Goal: Use online tool/utility: Utilize a website feature to perform a specific function

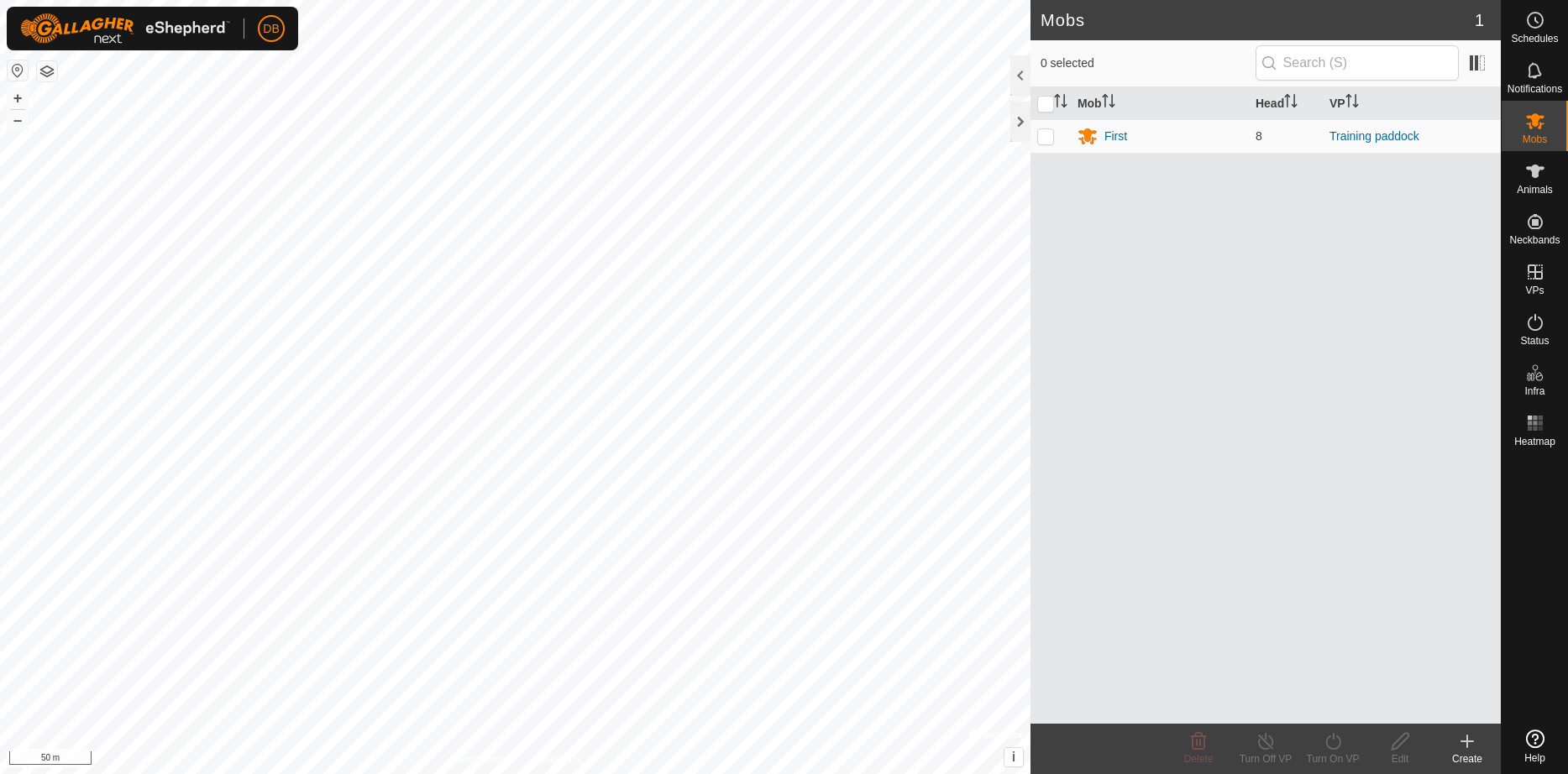
click at [43, 74] on button "button" at bounding box center [47, 71] width 20 height 20
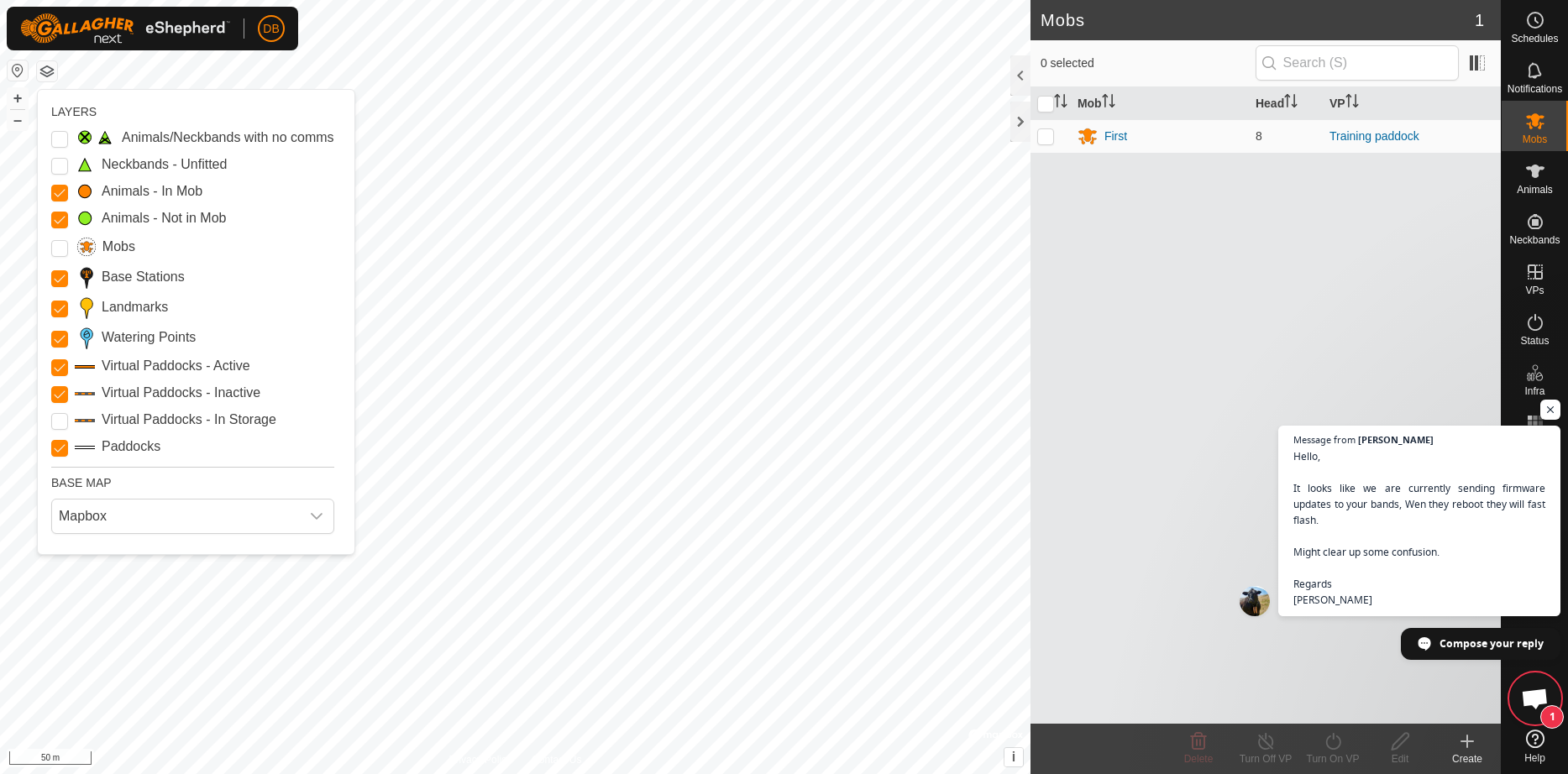
scroll to position [588, 0]
click at [67, 404] on Inactive "Virtual Paddocks - Inactive" at bounding box center [59, 394] width 17 height 17
click at [1547, 408] on span "Open chat" at bounding box center [1551, 410] width 21 height 21
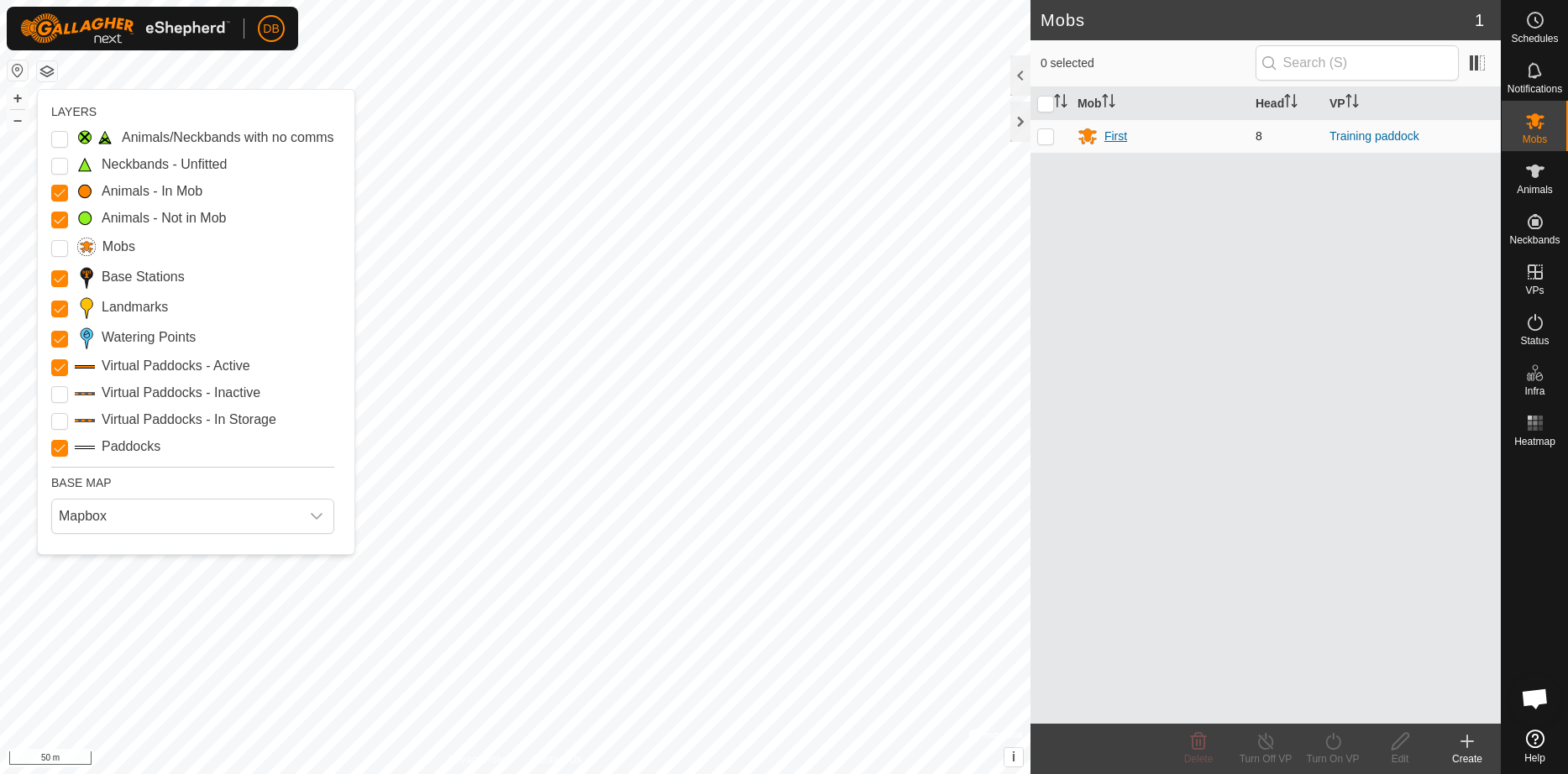
click at [1116, 126] on div "First" at bounding box center [1159, 136] width 164 height 20
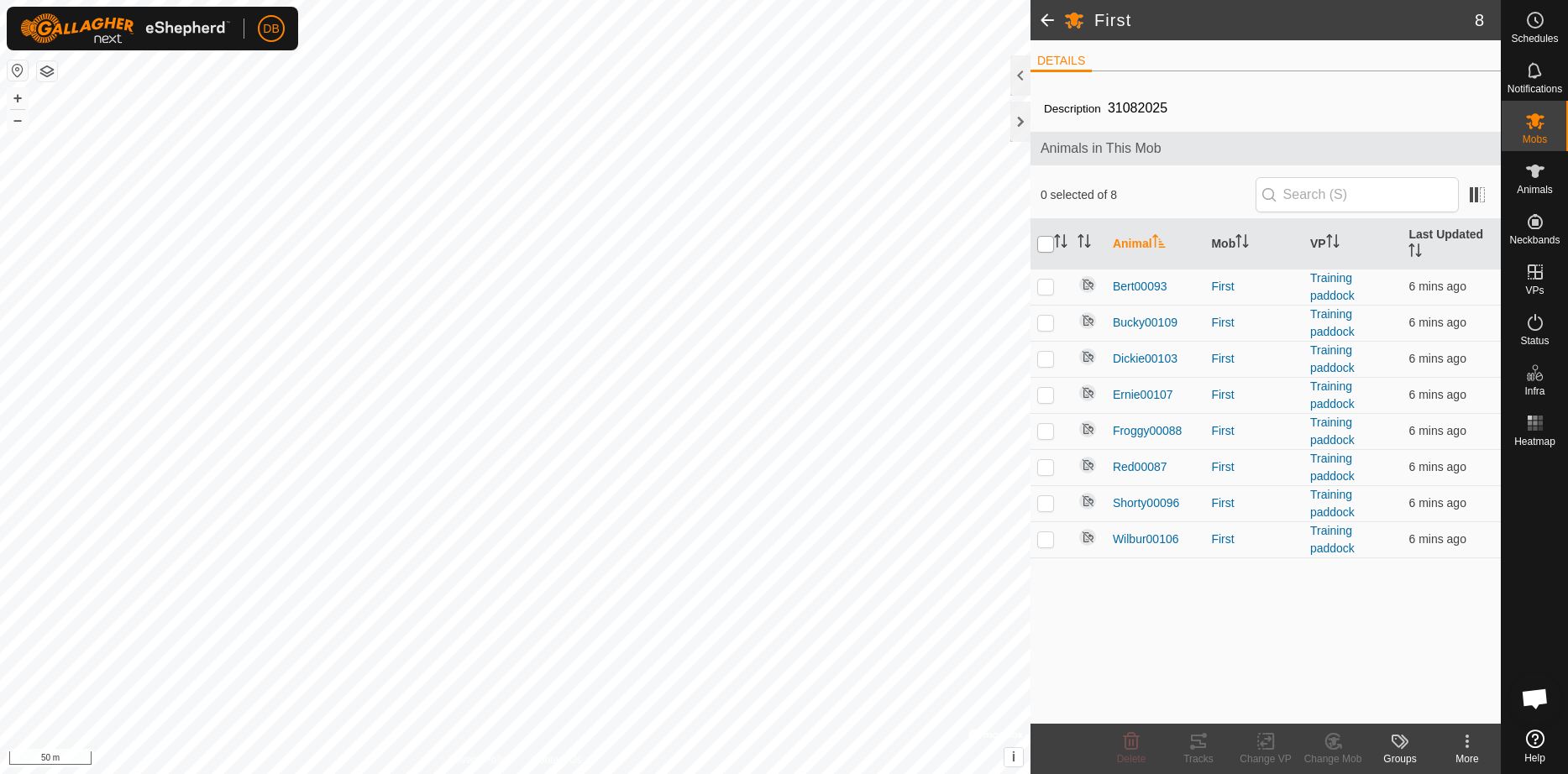
click at [1046, 243] on input "checkbox" at bounding box center [1045, 244] width 17 height 17
checkbox input "true"
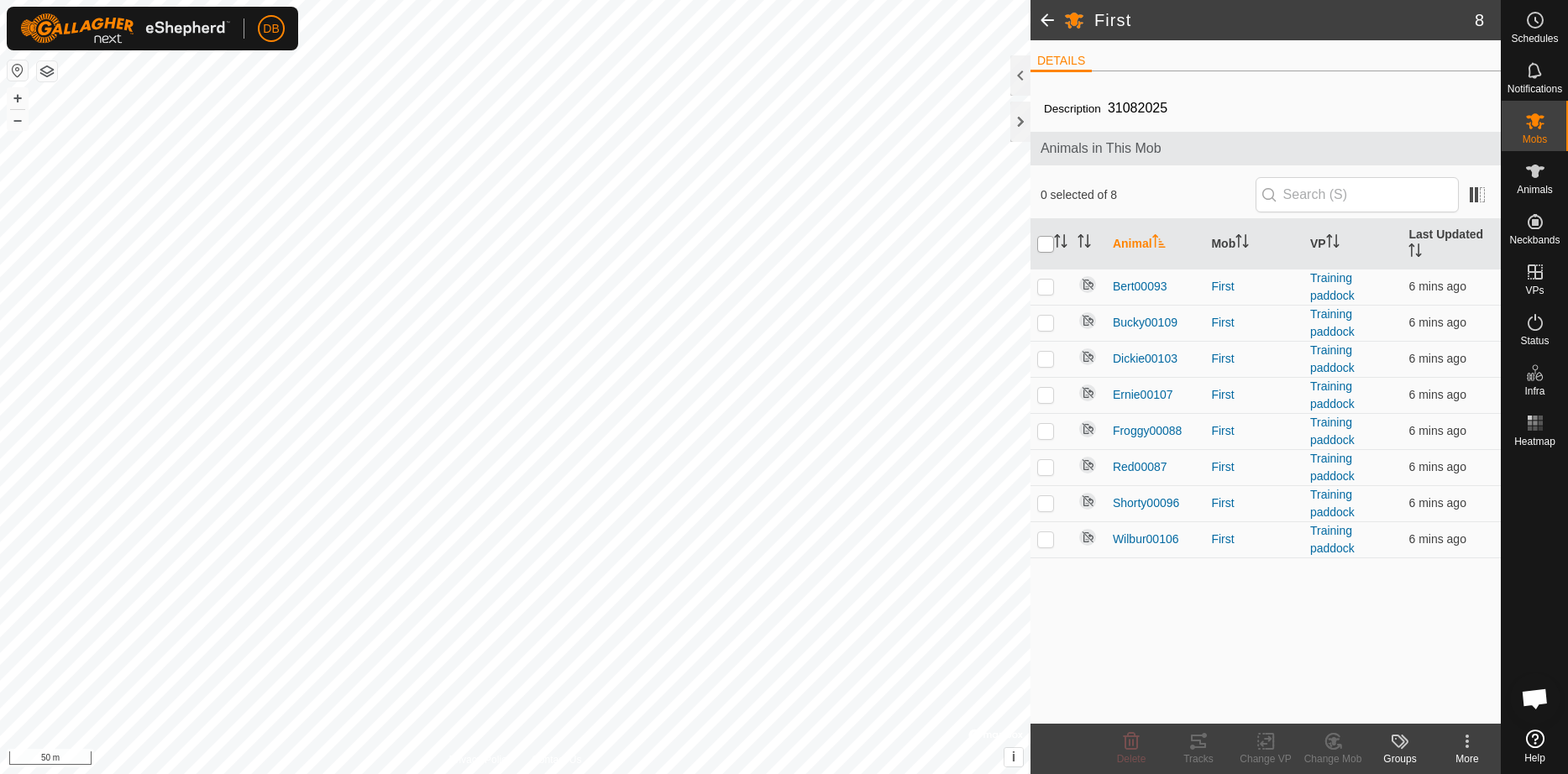
checkbox input "true"
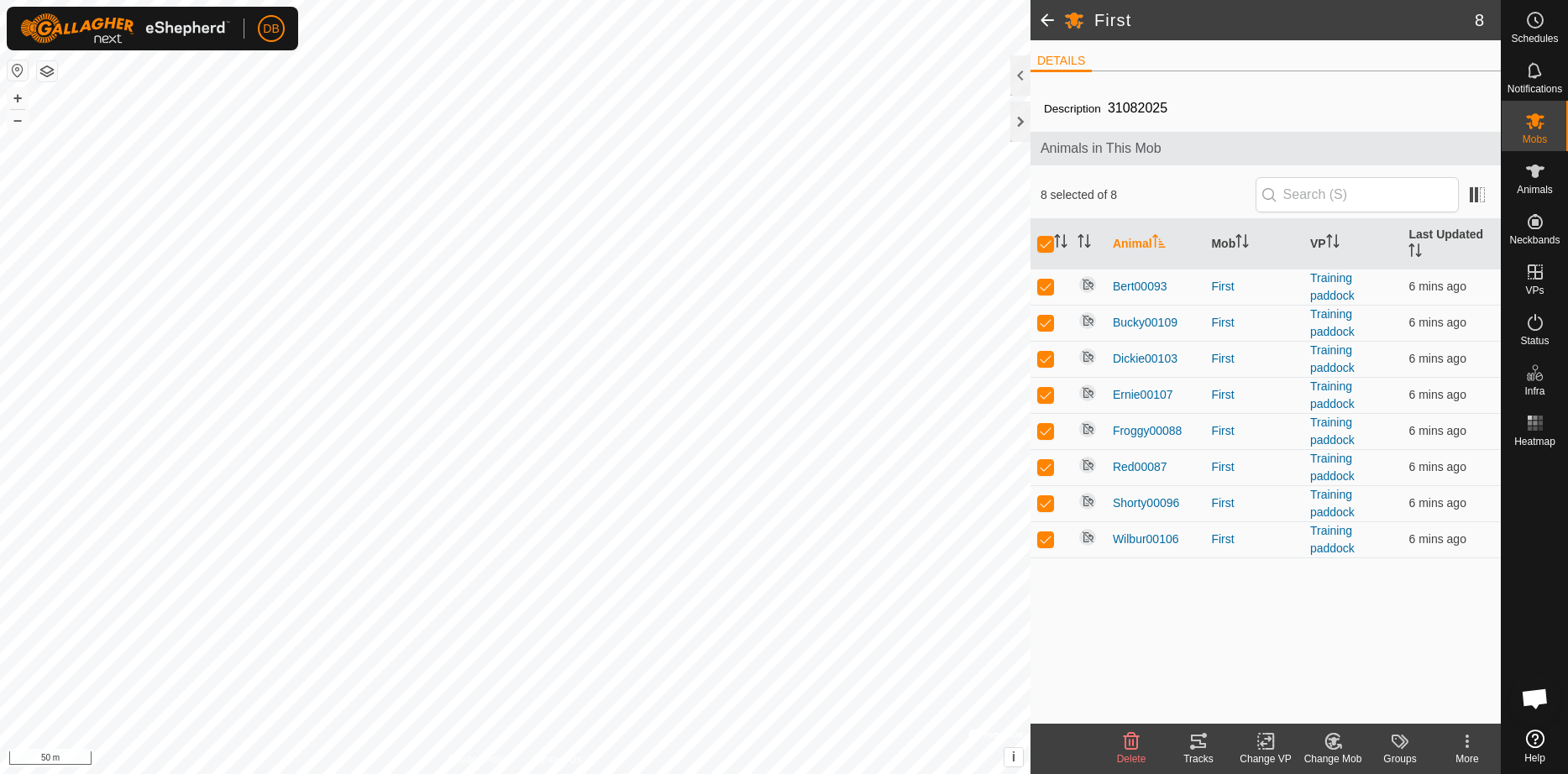
click at [1206, 742] on icon at bounding box center [1198, 741] width 20 height 20
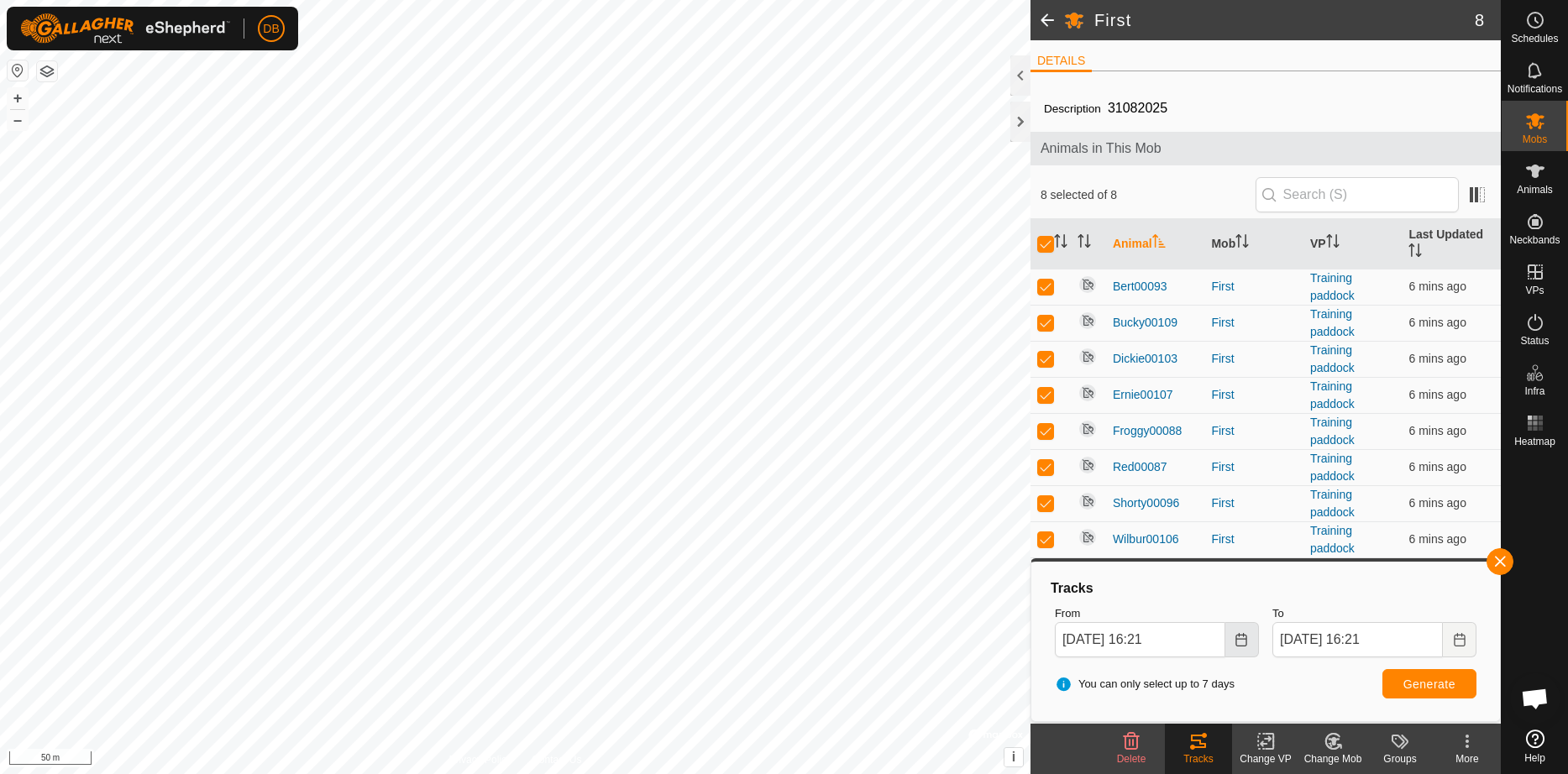
click at [1242, 638] on icon "Choose Date" at bounding box center [1241, 640] width 14 height 14
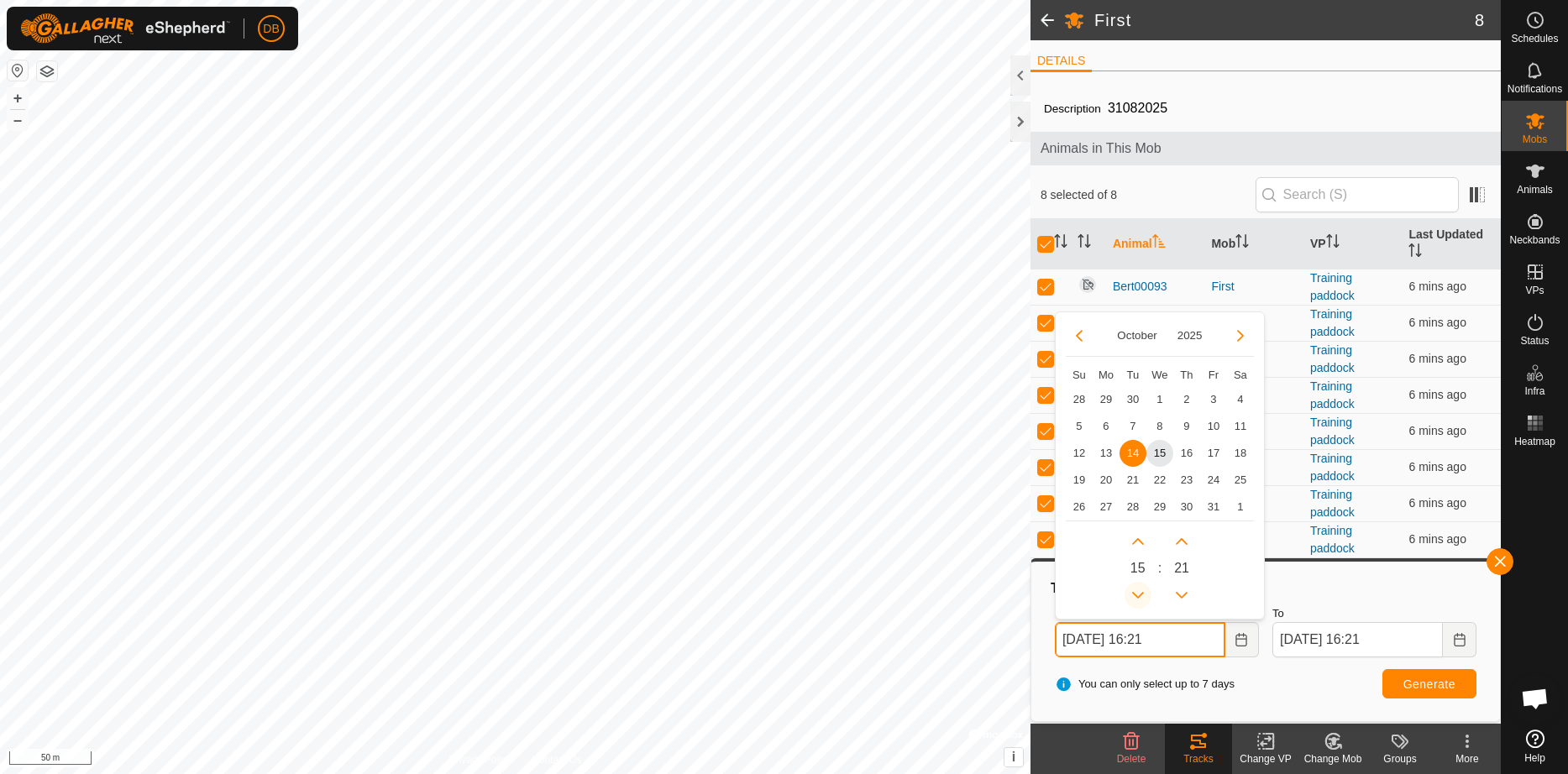
click at [1135, 594] on button "Previous Hour" at bounding box center [1137, 596] width 27 height 27
click at [1136, 594] on span "Previous Hour" at bounding box center [1136, 594] width 0 height 0
click at [1135, 594] on button "Previous Hour" at bounding box center [1137, 596] width 27 height 27
click at [1135, 594] on icon "Previous Hour" at bounding box center [1137, 595] width 14 height 14
click at [1155, 457] on span "15" at bounding box center [1160, 454] width 27 height 27
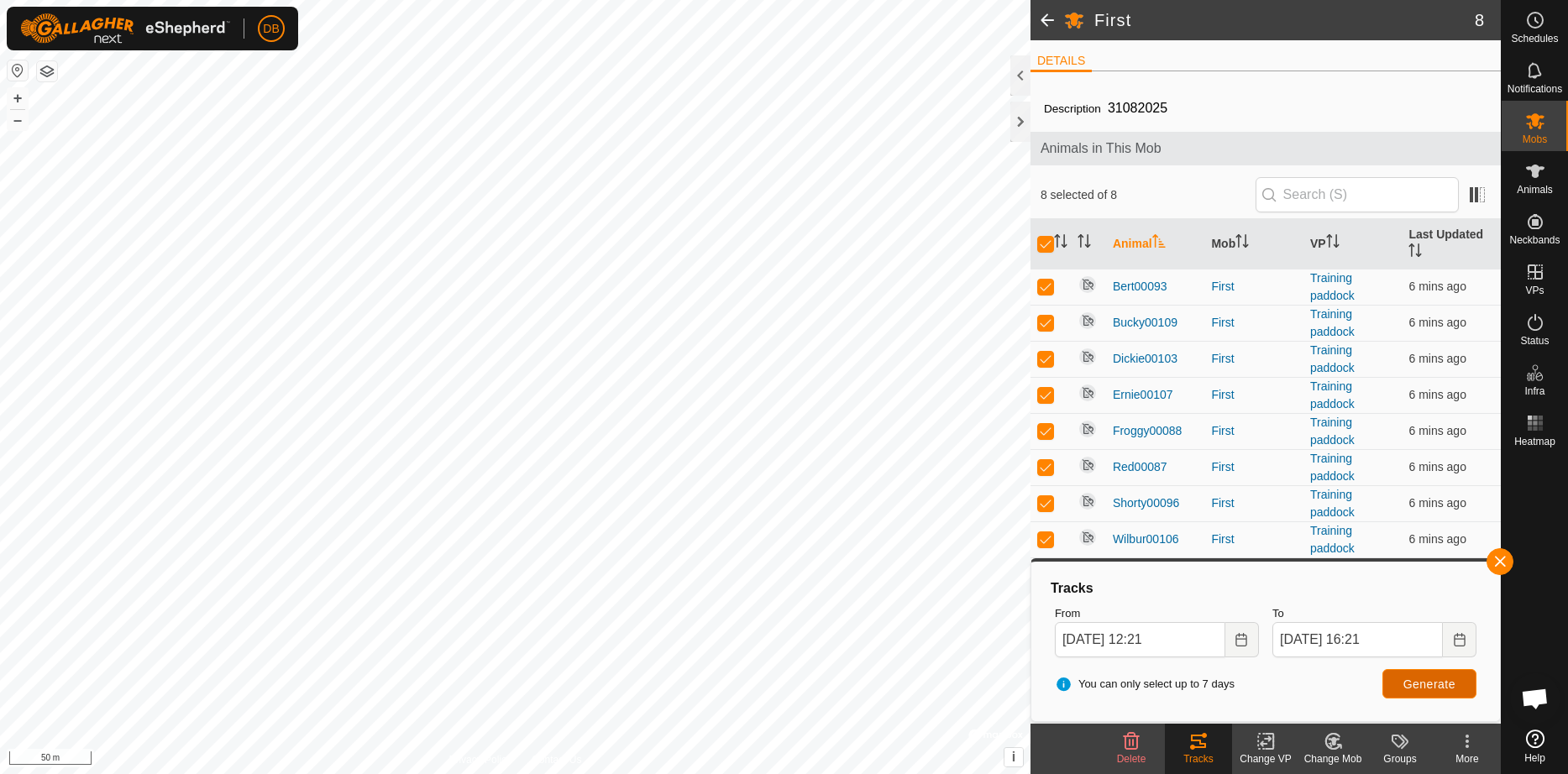
click at [1418, 686] on span "Generate" at bounding box center [1429, 685] width 52 height 14
click at [1248, 632] on button "Choose Date" at bounding box center [1241, 640] width 34 height 35
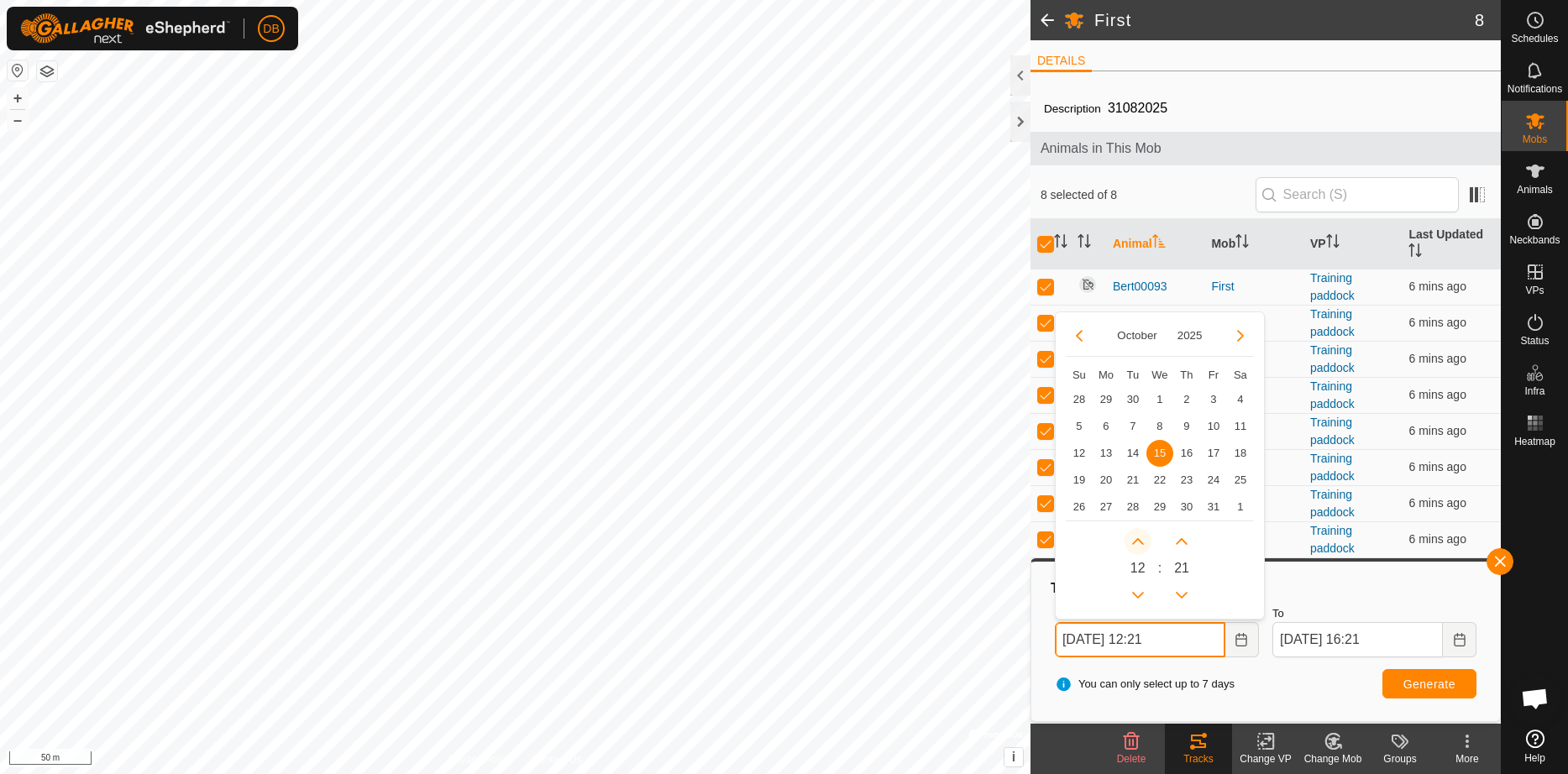
click at [1141, 542] on button "Next Hour" at bounding box center [1137, 542] width 27 height 27
type input "15 Oct, 2025 14:21"
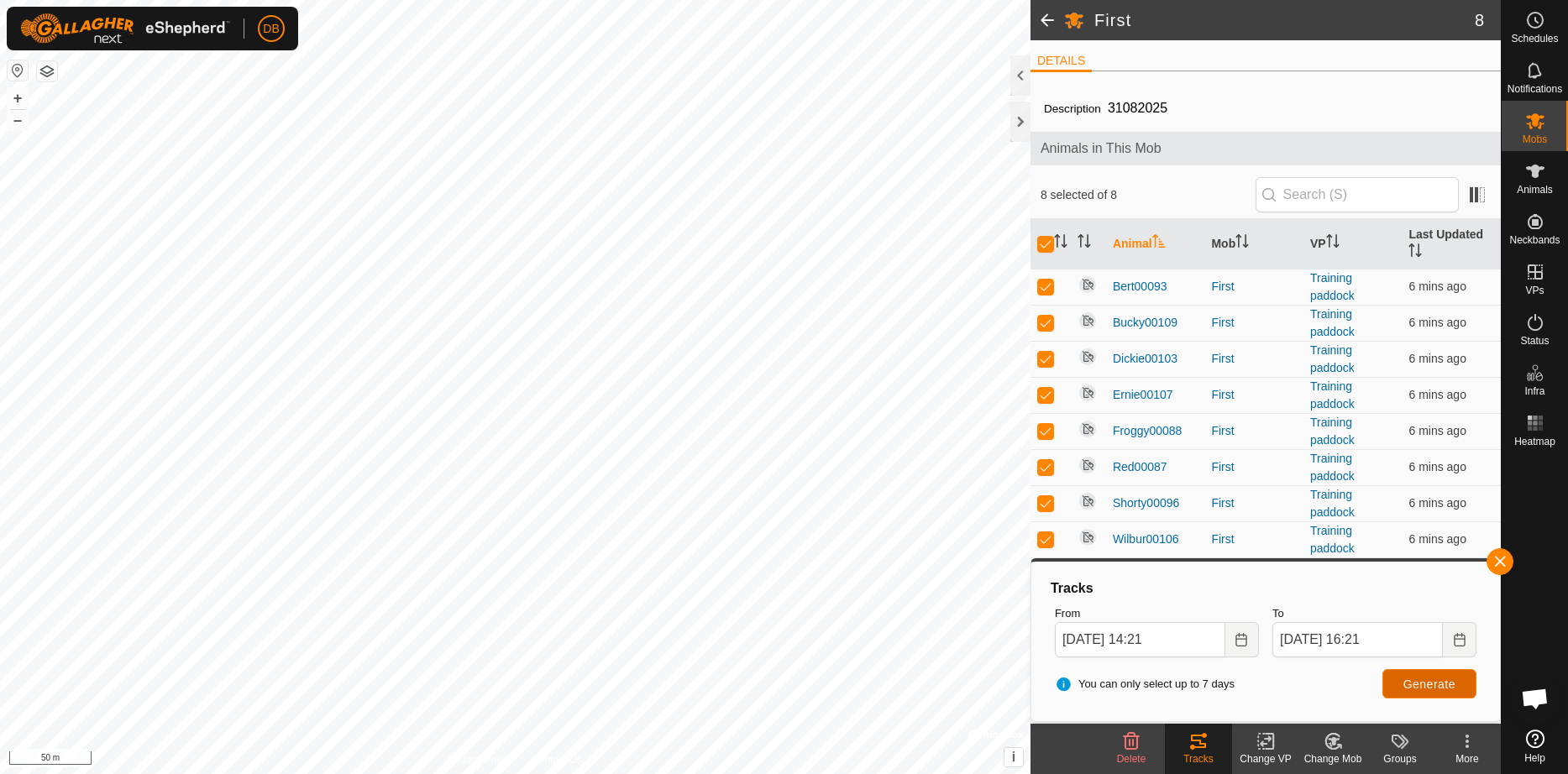
click at [1420, 687] on span "Generate" at bounding box center [1429, 685] width 52 height 14
click at [1043, 286] on p-checkbox at bounding box center [1045, 287] width 17 height 14
checkbox input "false"
click at [1042, 323] on p-checkbox at bounding box center [1045, 323] width 17 height 14
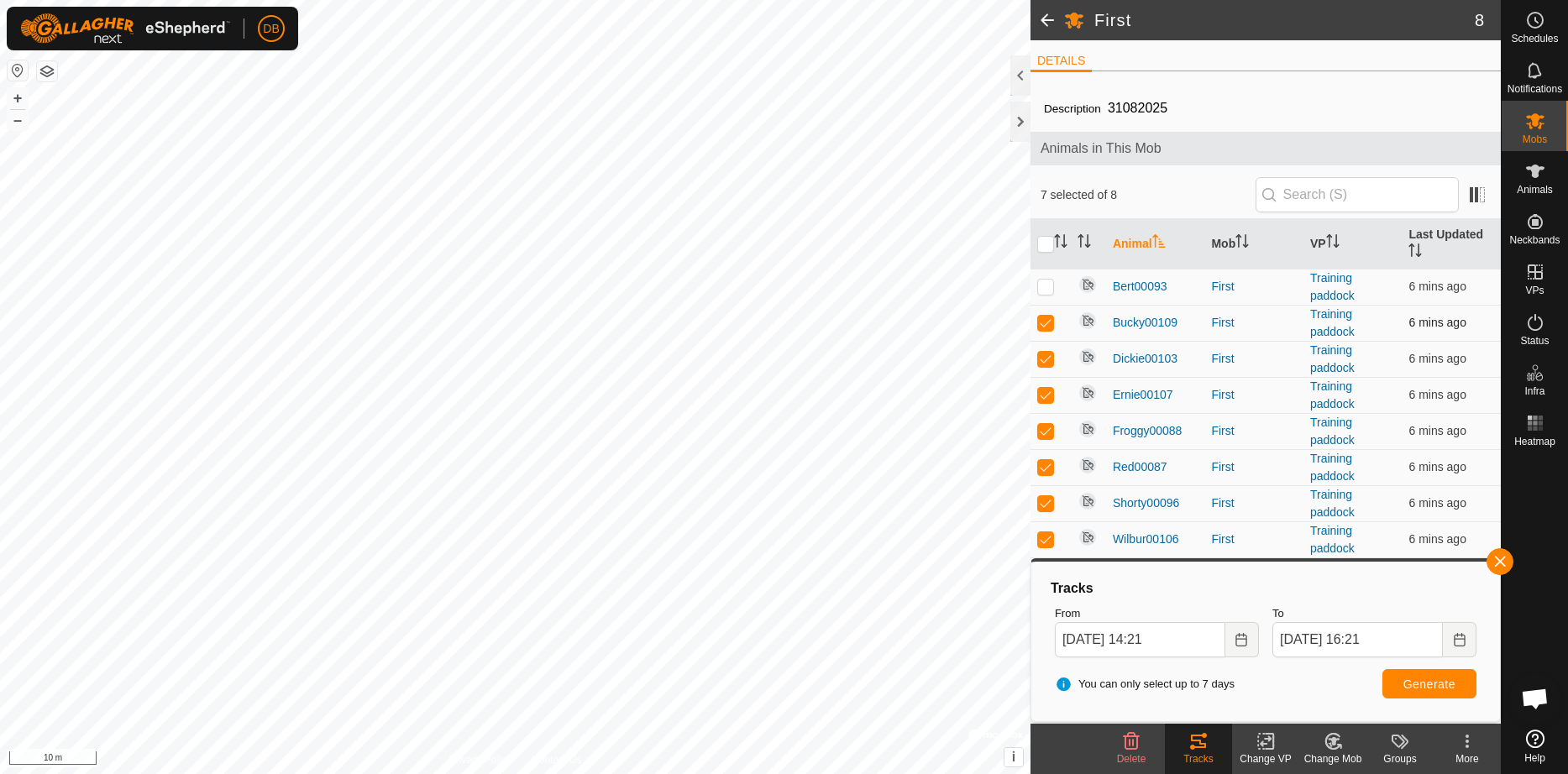
checkbox input "false"
click at [1045, 358] on p-checkbox at bounding box center [1045, 359] width 17 height 14
checkbox input "false"
click at [1048, 394] on p-checkbox at bounding box center [1045, 395] width 17 height 14
checkbox input "false"
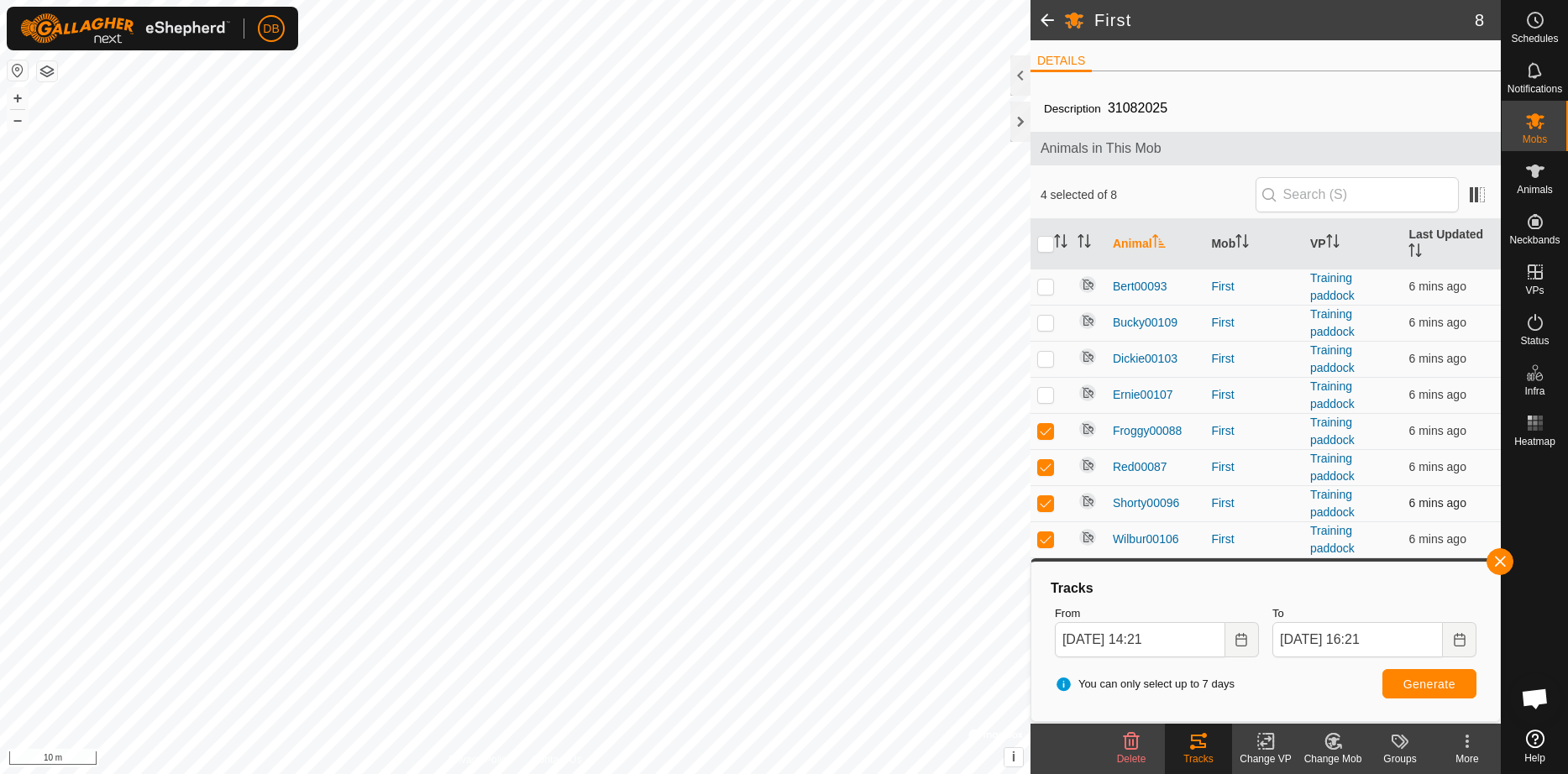
click at [1047, 504] on p-checkbox at bounding box center [1045, 503] width 17 height 14
checkbox input "false"
click at [1411, 681] on span "Generate" at bounding box center [1429, 685] width 52 height 14
click at [1044, 434] on p-checkbox at bounding box center [1045, 431] width 17 height 14
checkbox input "false"
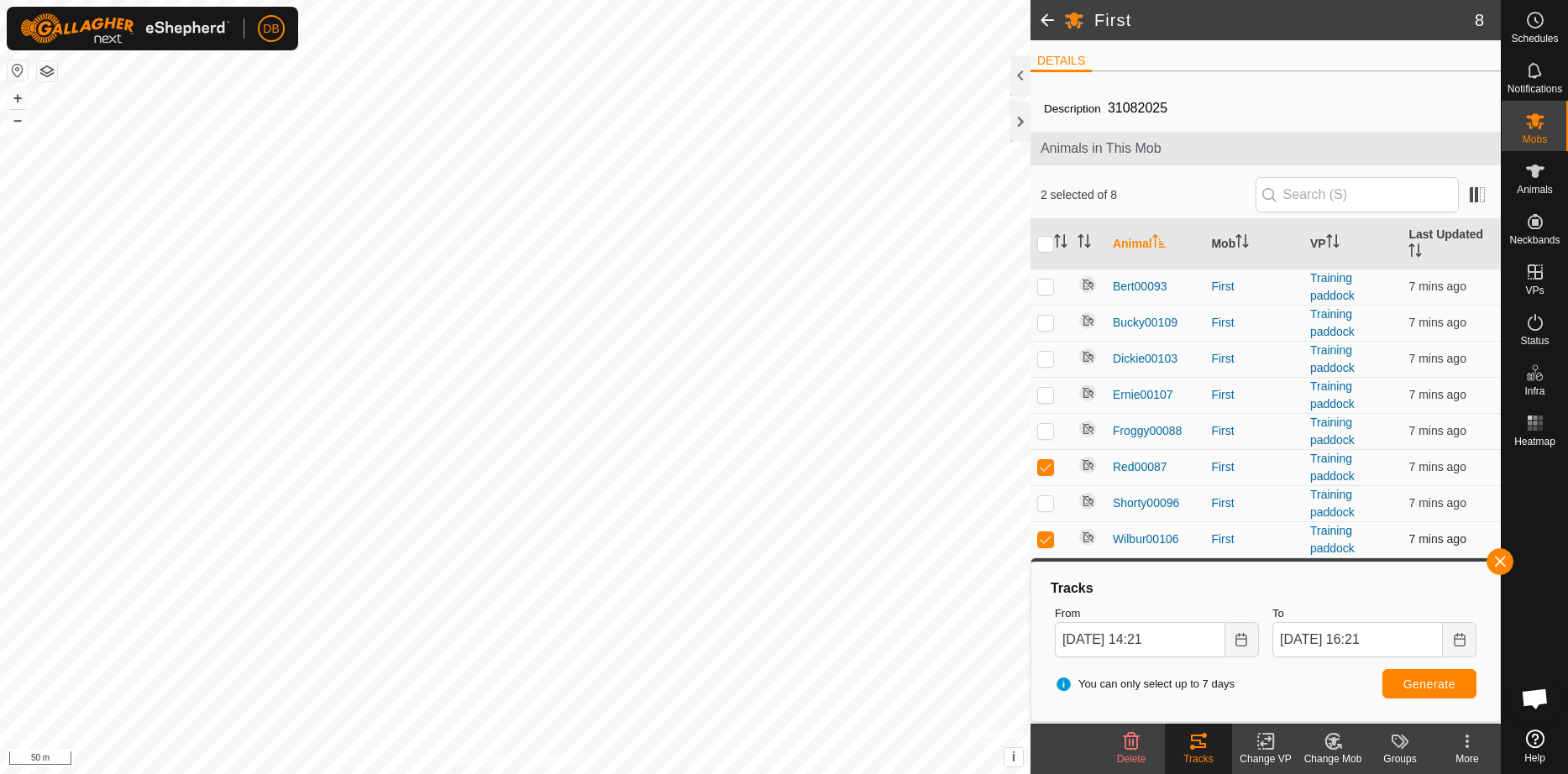
click at [1040, 540] on p-checkbox at bounding box center [1045, 540] width 17 height 14
checkbox input "false"
click at [1413, 681] on span "Generate" at bounding box center [1429, 685] width 52 height 14
click at [1043, 428] on p-checkbox at bounding box center [1045, 431] width 17 height 14
checkbox input "true"
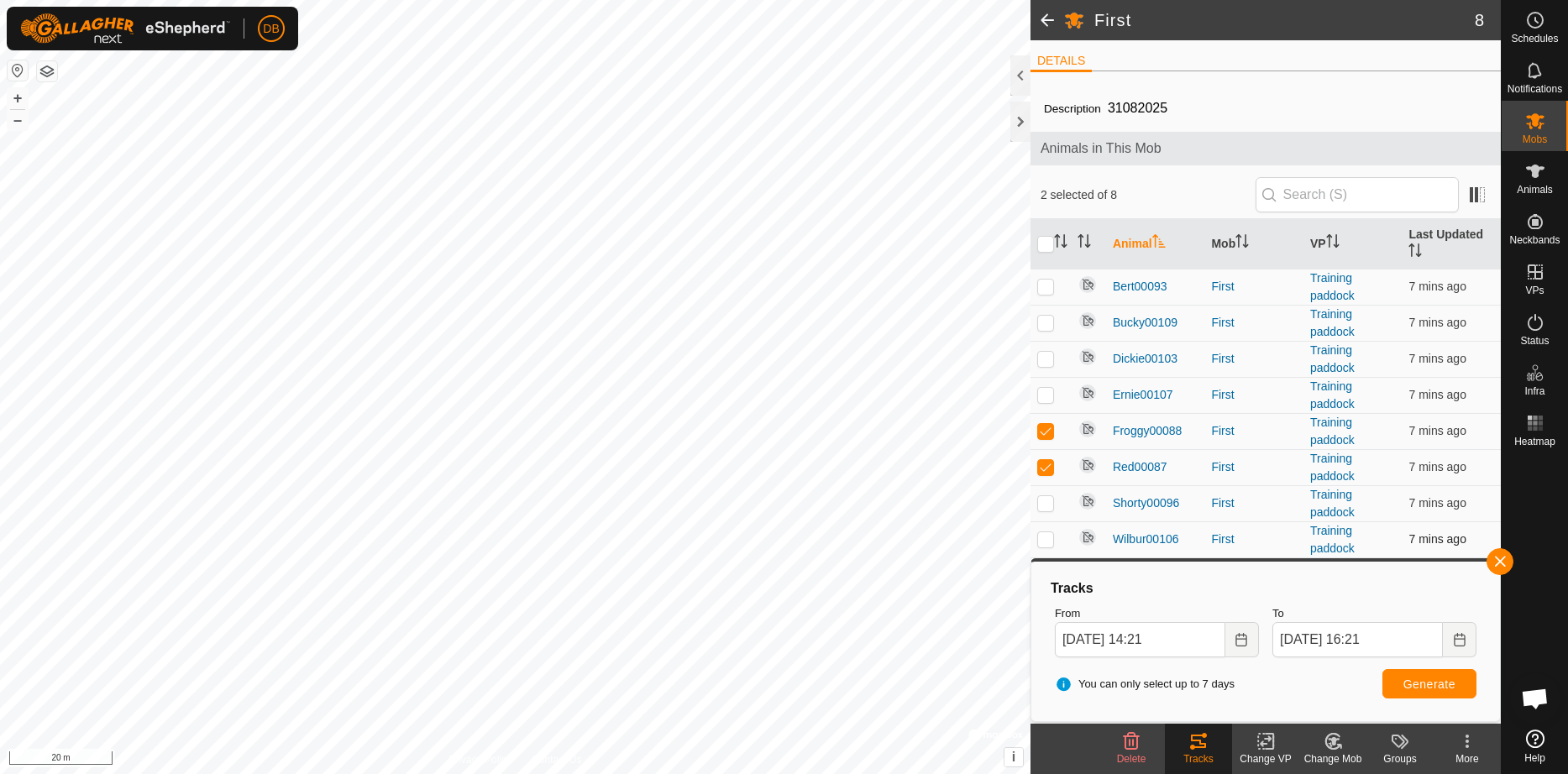
click at [1043, 541] on p-checkbox at bounding box center [1045, 540] width 17 height 14
checkbox input "true"
click at [1395, 682] on button "Generate" at bounding box center [1429, 684] width 94 height 29
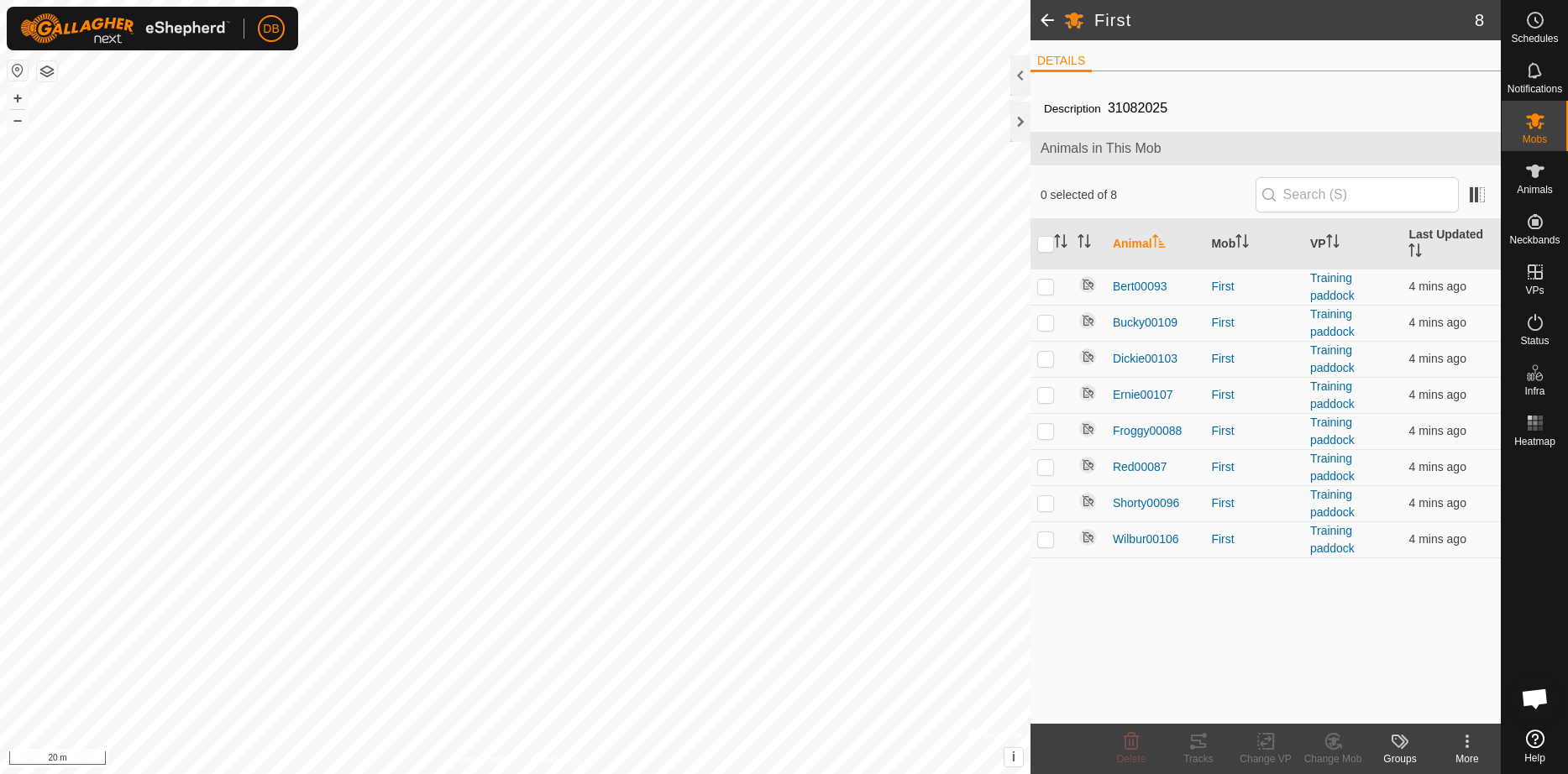
scroll to position [588, 0]
click at [1050, 461] on p-checkbox at bounding box center [1045, 467] width 17 height 14
checkbox input "true"
click at [1044, 431] on p-checkbox at bounding box center [1045, 431] width 17 height 14
checkbox input "true"
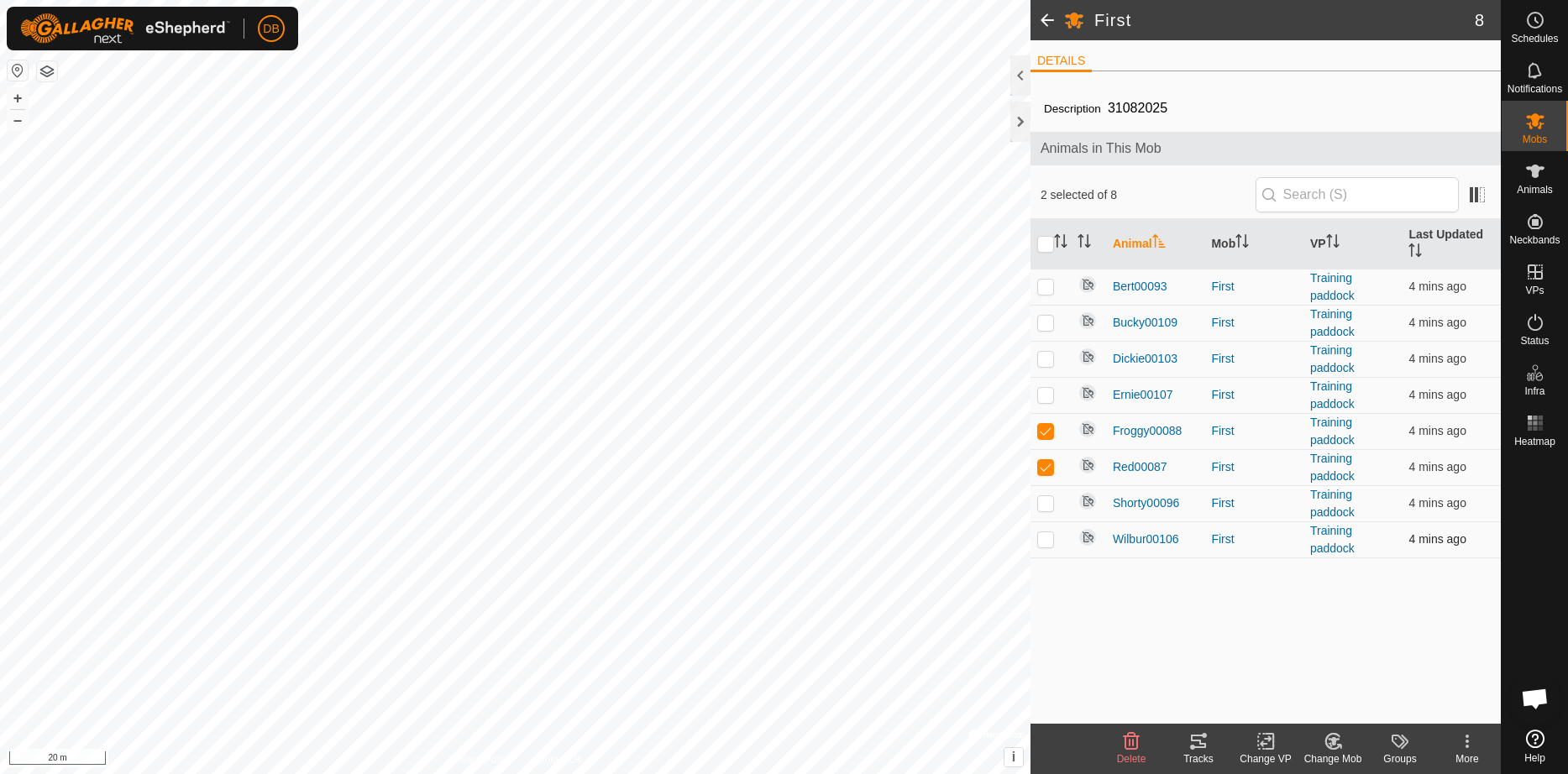
click at [1042, 539] on p-checkbox at bounding box center [1045, 540] width 17 height 14
checkbox input "true"
click at [1209, 736] on tracks-svg-icon at bounding box center [1198, 741] width 67 height 20
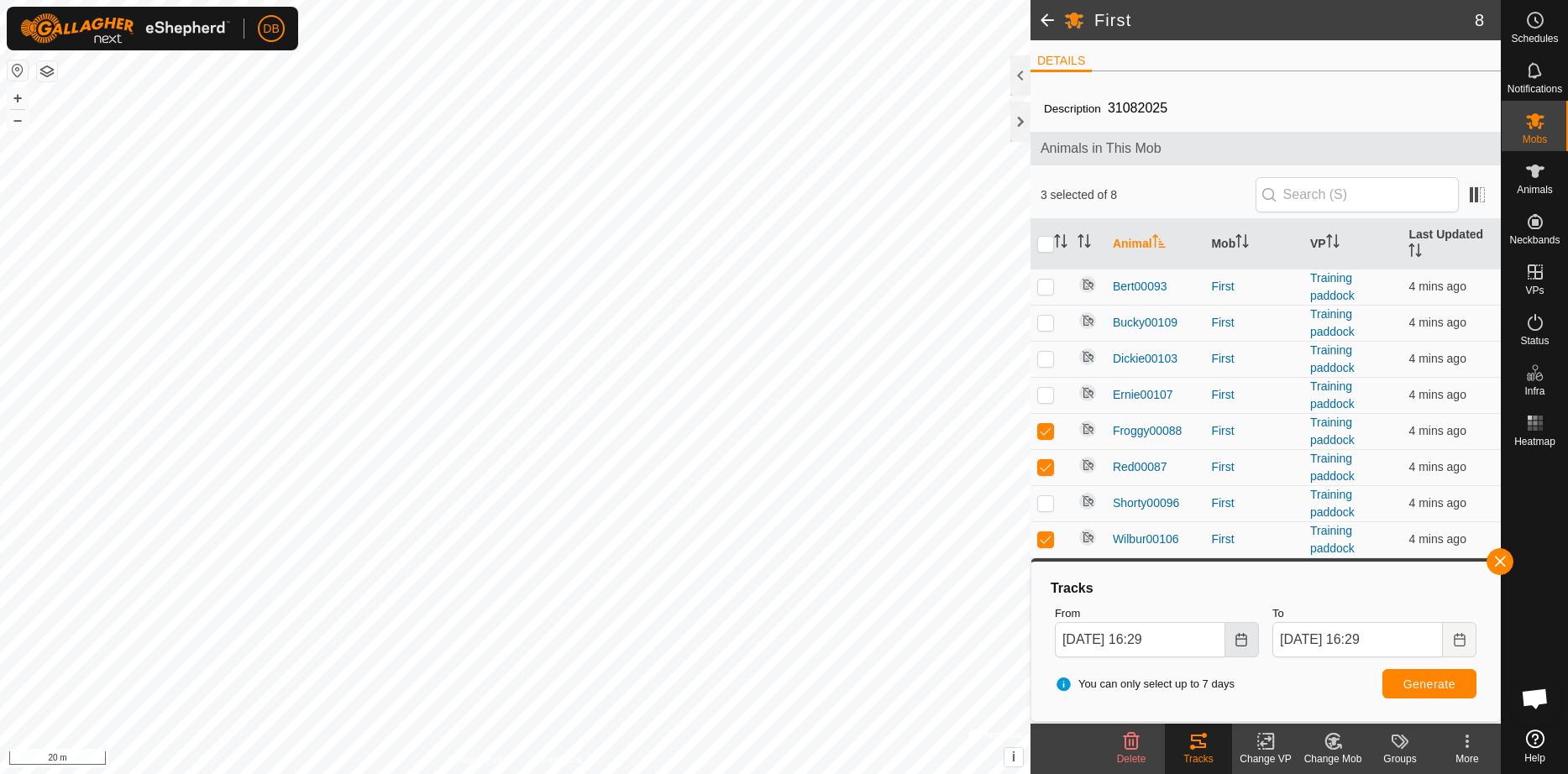
click at [1241, 641] on icon "Choose Date" at bounding box center [1241, 640] width 14 height 14
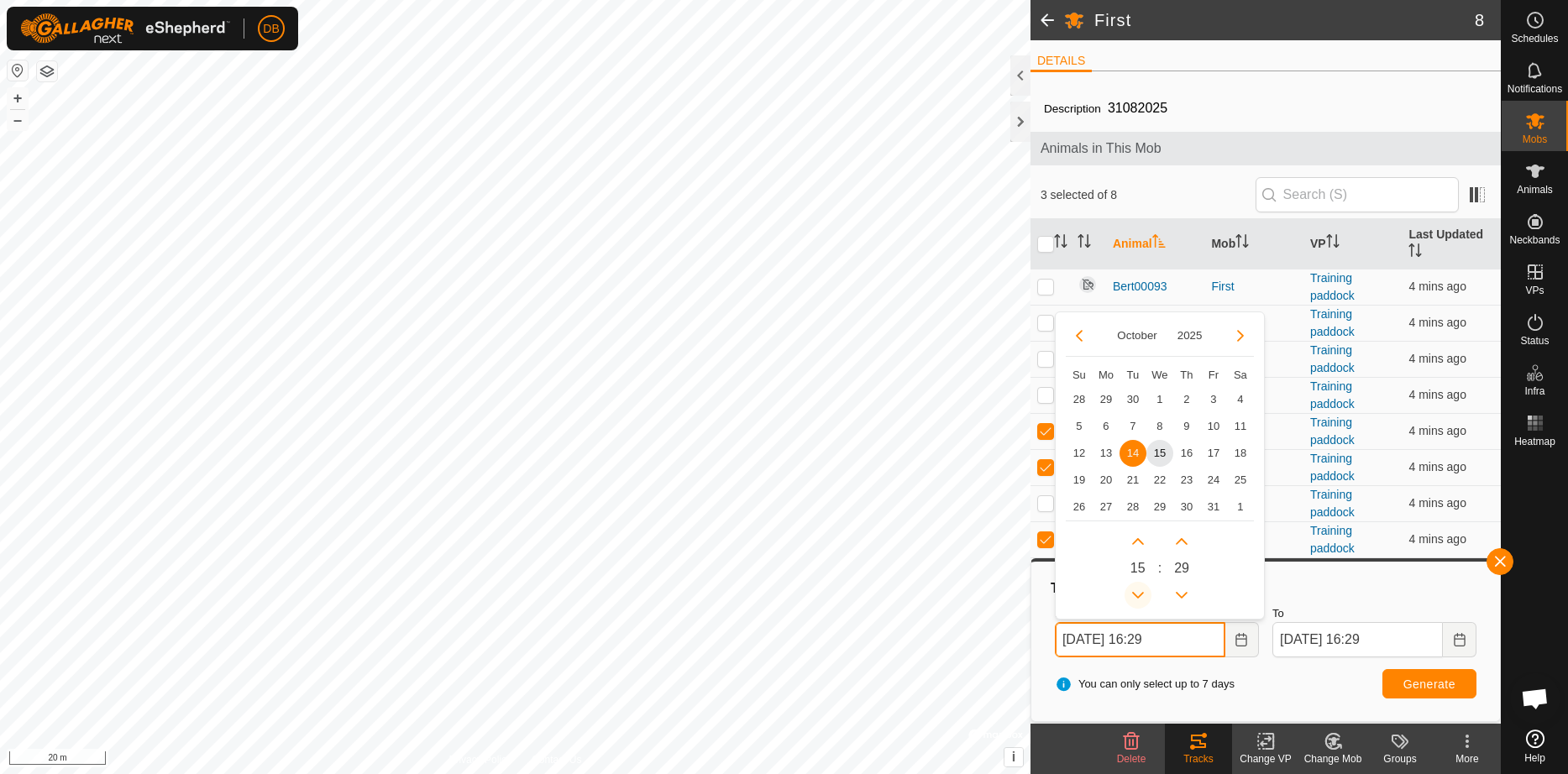
click at [1136, 592] on button "Previous Hour" at bounding box center [1137, 596] width 27 height 27
click at [1140, 590] on button "Previous Hour" at bounding box center [1137, 596] width 27 height 27
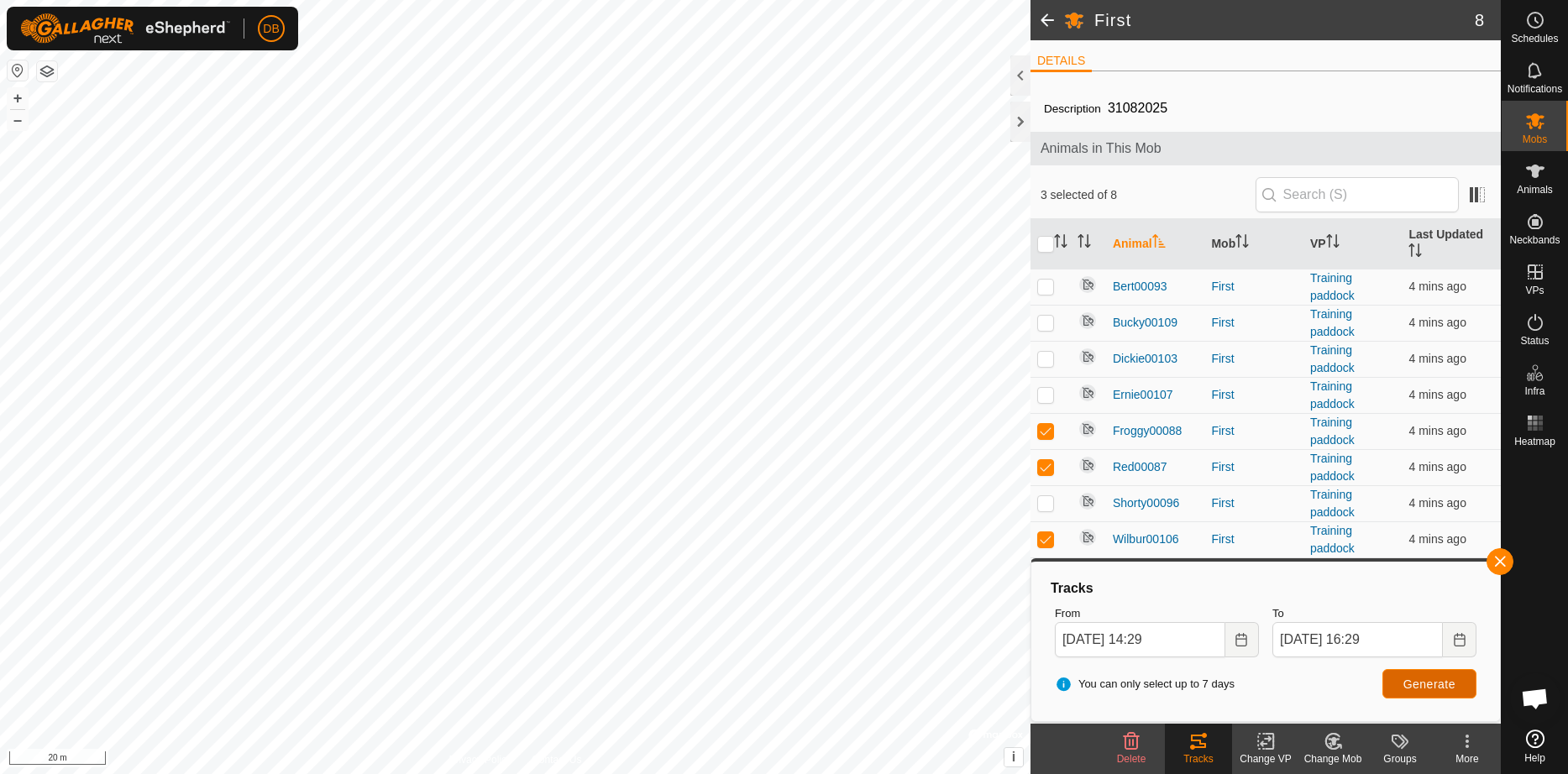
click at [1431, 684] on span "Generate" at bounding box center [1429, 685] width 52 height 14
click at [1246, 634] on icon "Choose Date" at bounding box center [1241, 640] width 14 height 14
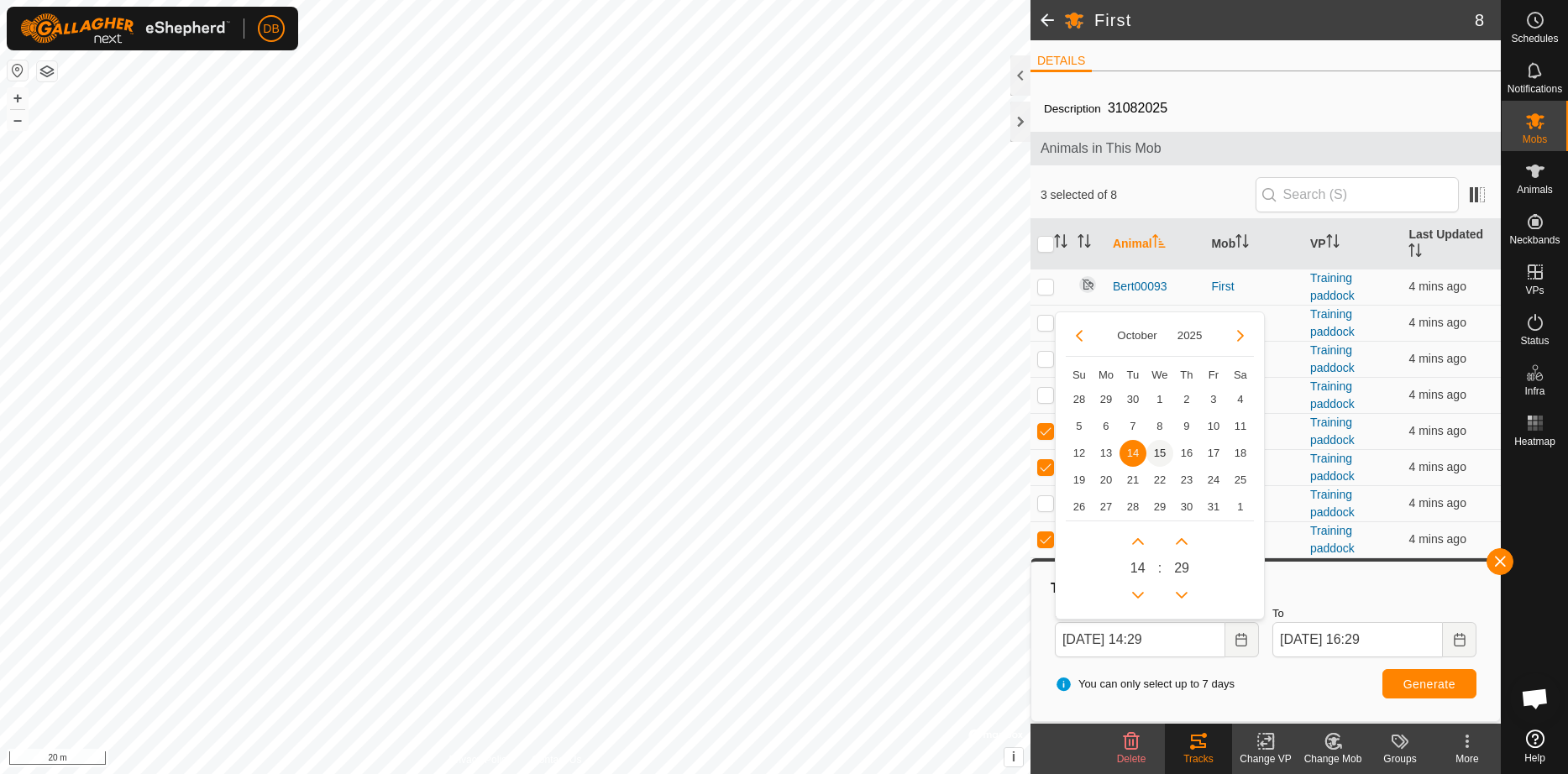
click at [1167, 456] on span "15" at bounding box center [1160, 454] width 27 height 27
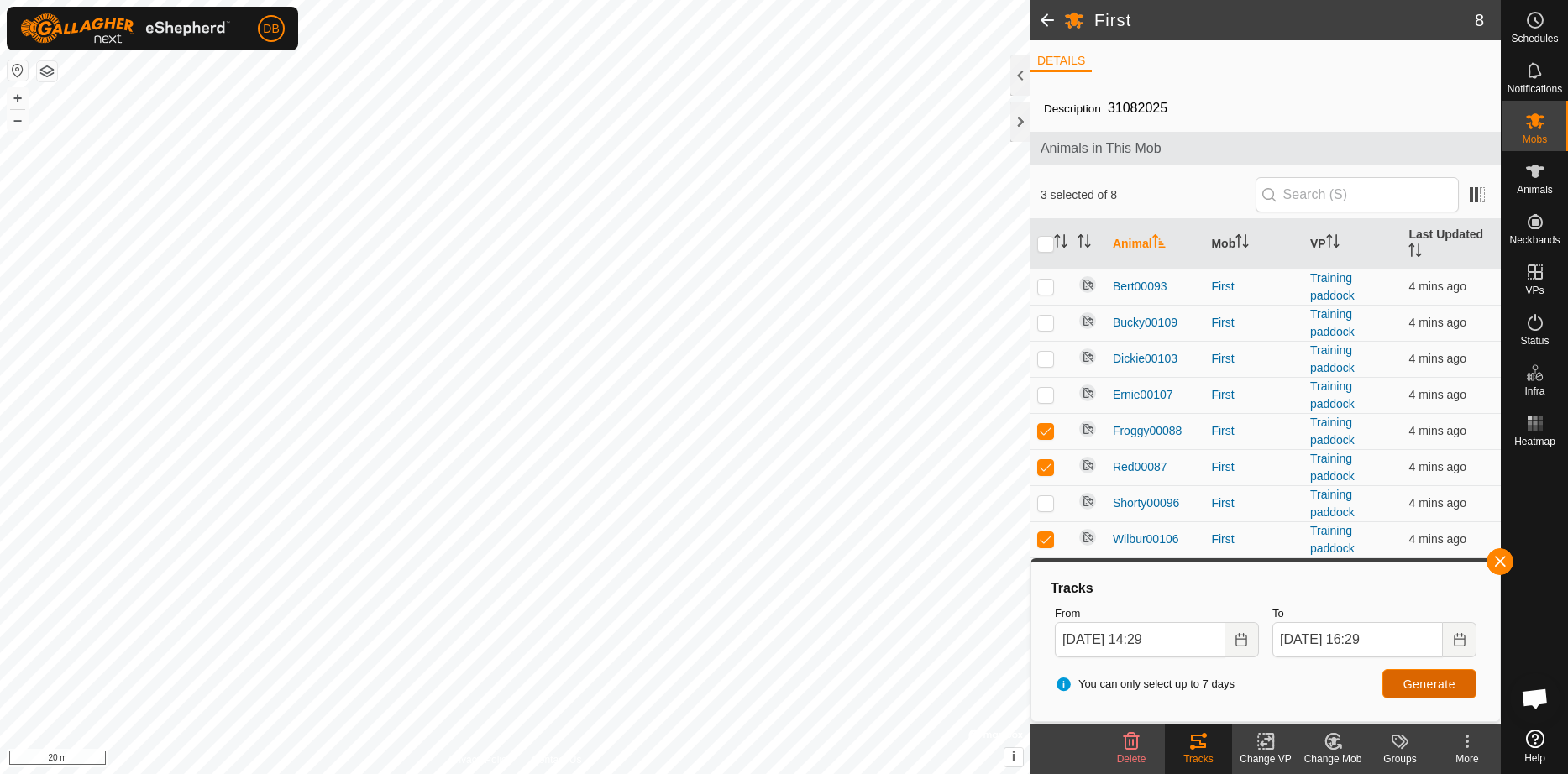
click at [1409, 681] on span "Generate" at bounding box center [1429, 685] width 52 height 14
click at [1240, 639] on icon "Choose Date" at bounding box center [1240, 640] width 11 height 14
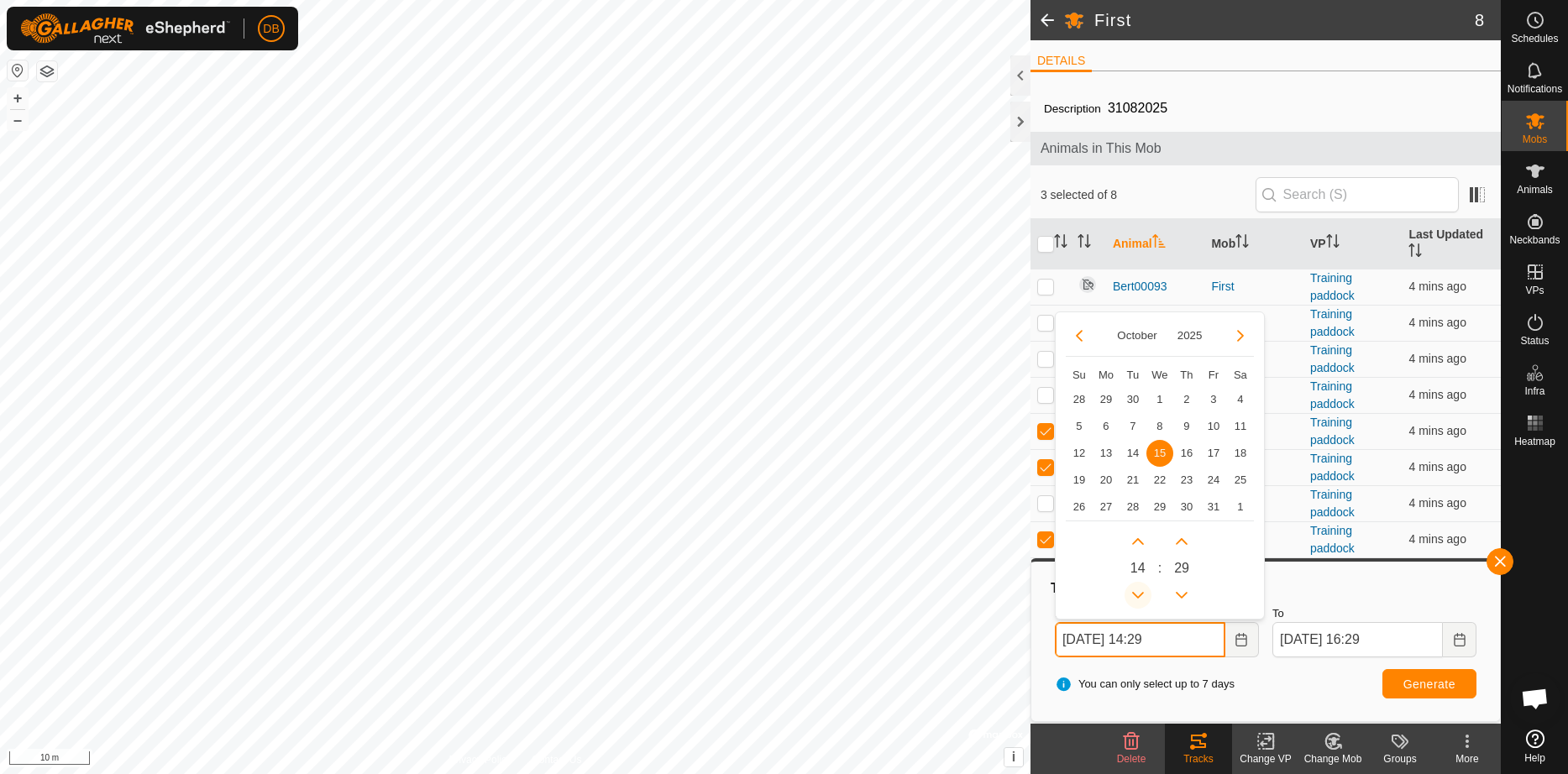
click at [1136, 590] on button "Previous Hour" at bounding box center [1137, 596] width 27 height 27
type input "[DATE] 13:29"
click at [1426, 684] on span "Generate" at bounding box center [1429, 685] width 52 height 14
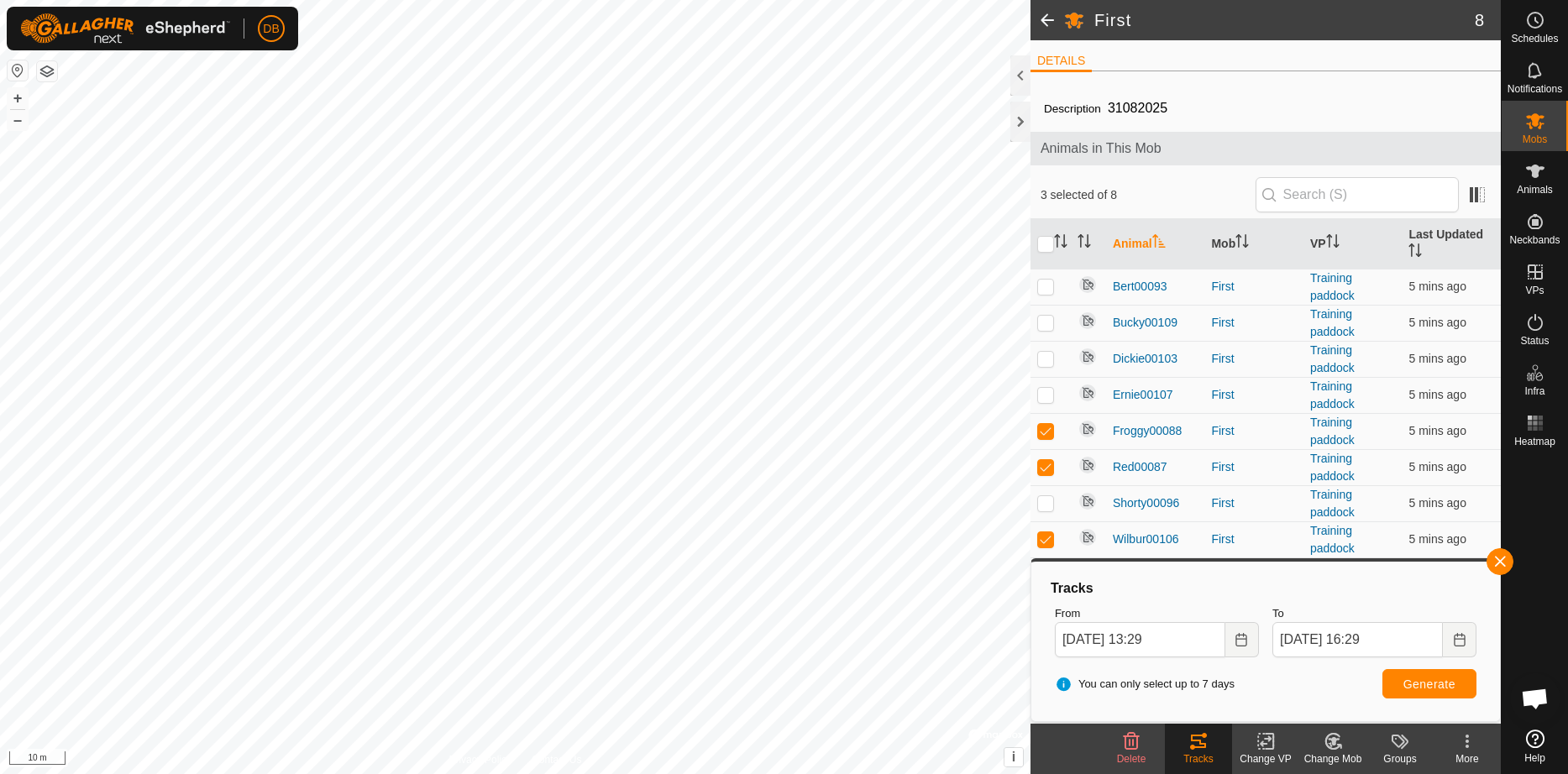
click at [1536, 703] on span "Open chat" at bounding box center [1534, 700] width 28 height 23
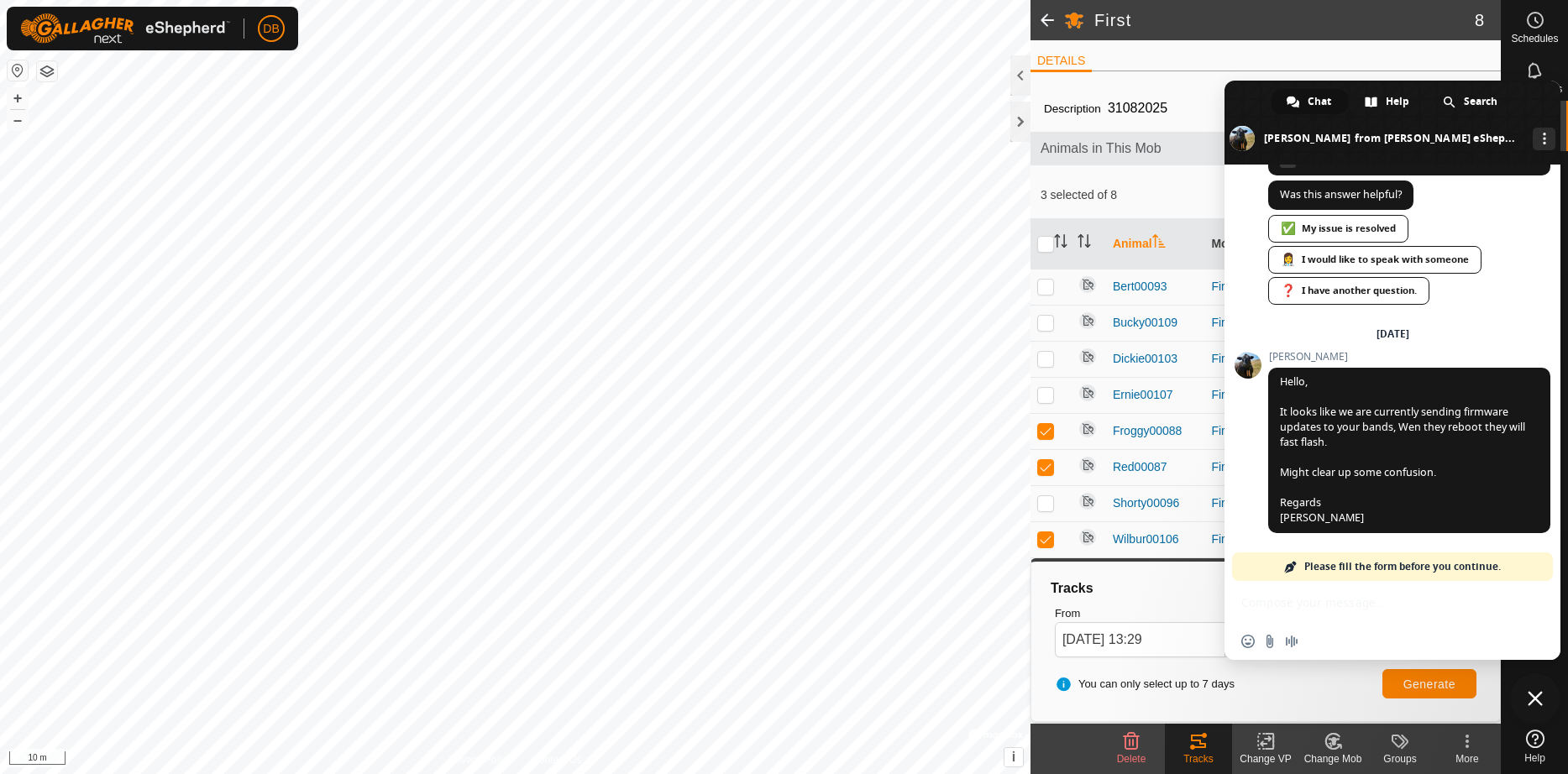
click at [1540, 693] on span "Close chat" at bounding box center [1535, 699] width 16 height 16
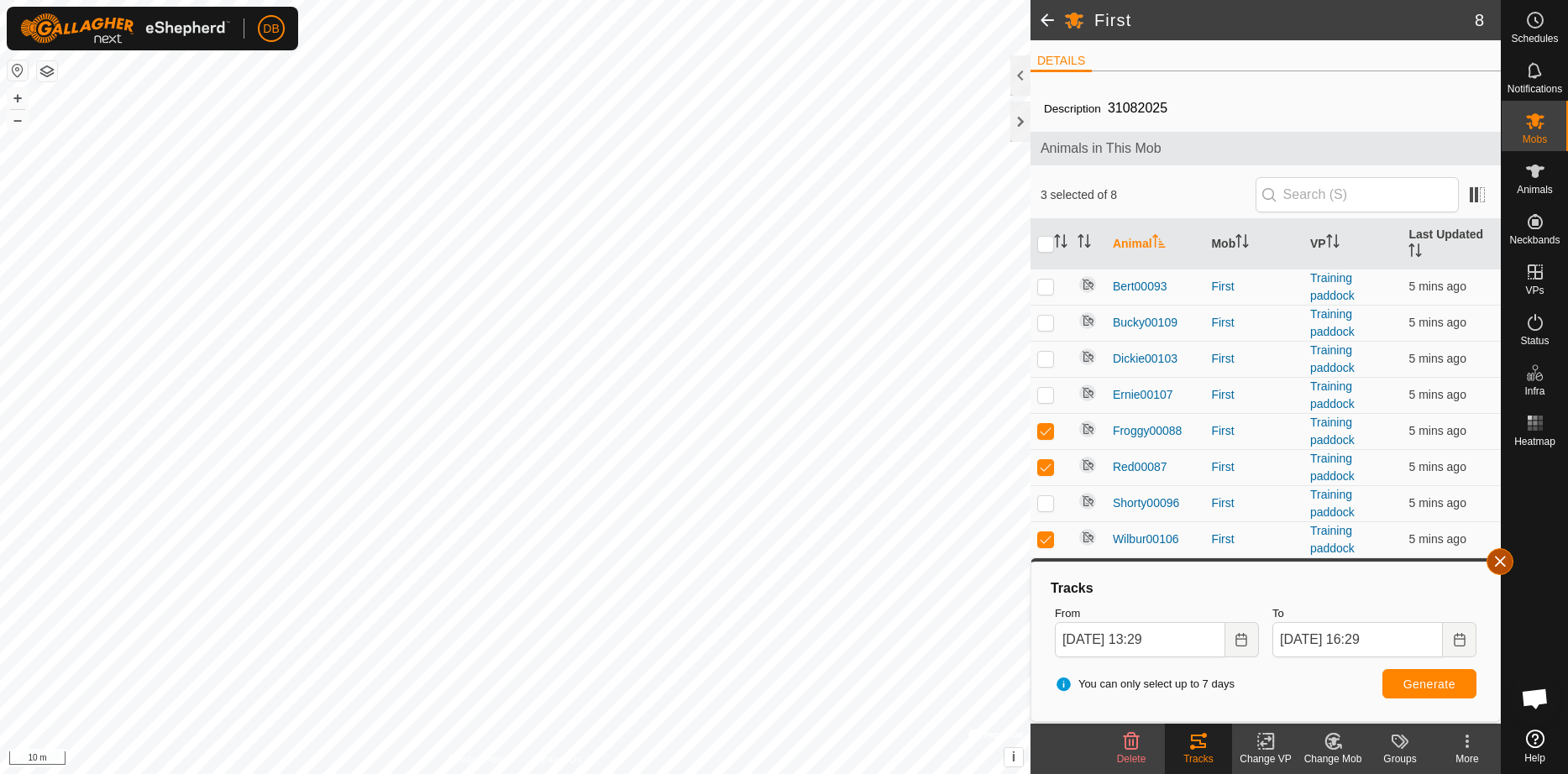
click at [1498, 559] on button "button" at bounding box center [1500, 562] width 27 height 27
